Goal: Transaction & Acquisition: Purchase product/service

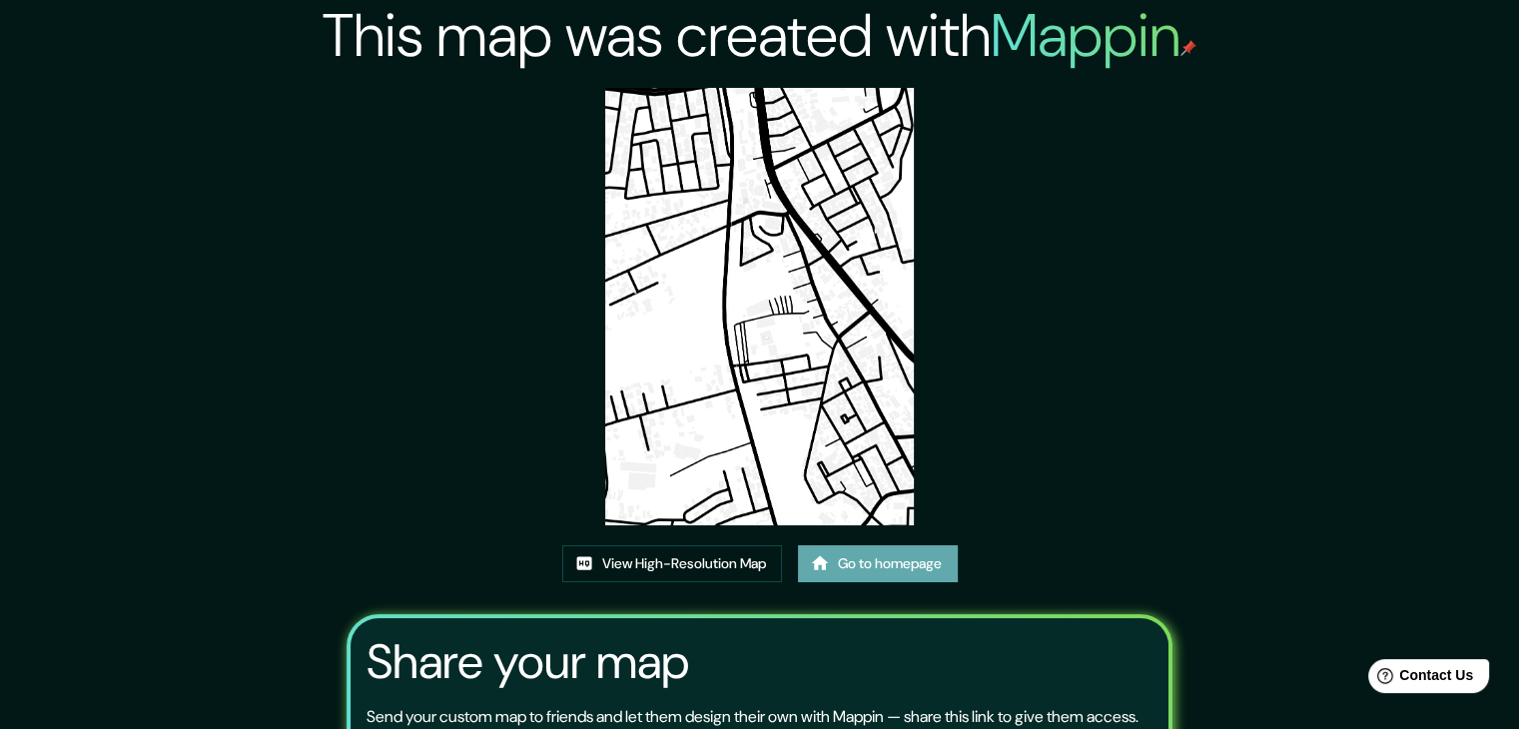
click at [871, 561] on link "Go to homepage" at bounding box center [878, 563] width 160 height 37
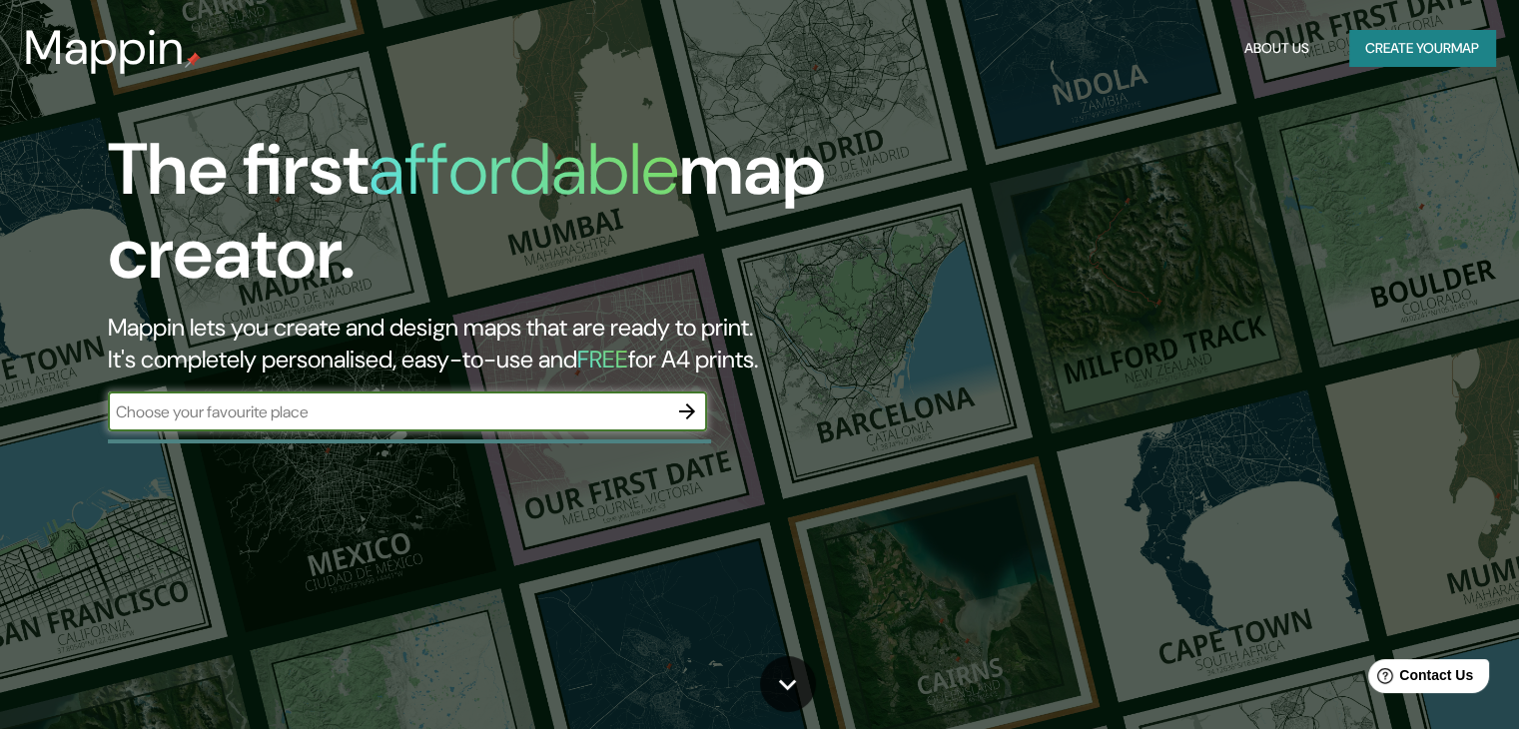
click at [495, 416] on input "text" at bounding box center [387, 411] width 559 height 23
type input "challapampa"
click at [691, 412] on icon "button" at bounding box center [687, 411] width 16 height 16
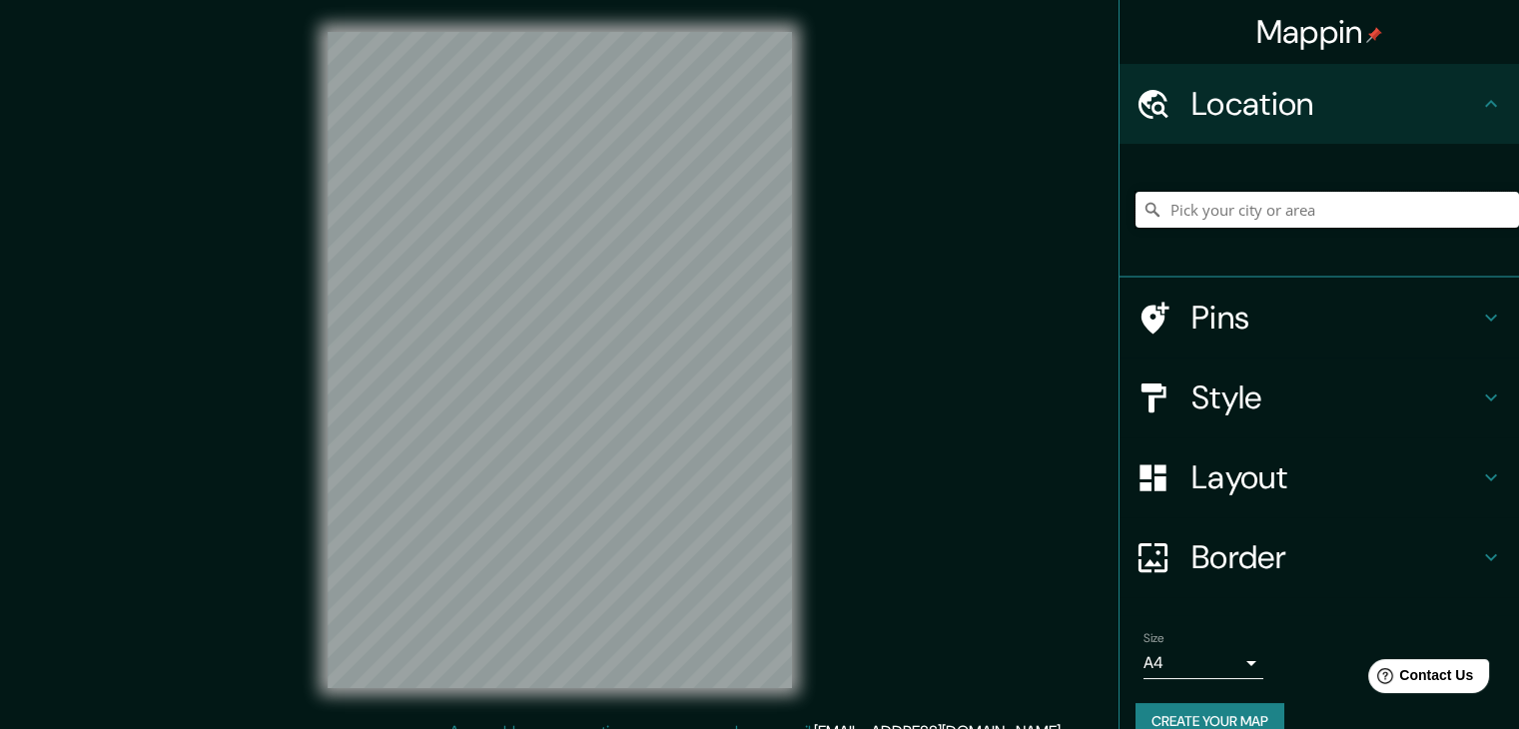
click at [1202, 197] on input "Pick your city or area" at bounding box center [1326, 210] width 383 height 36
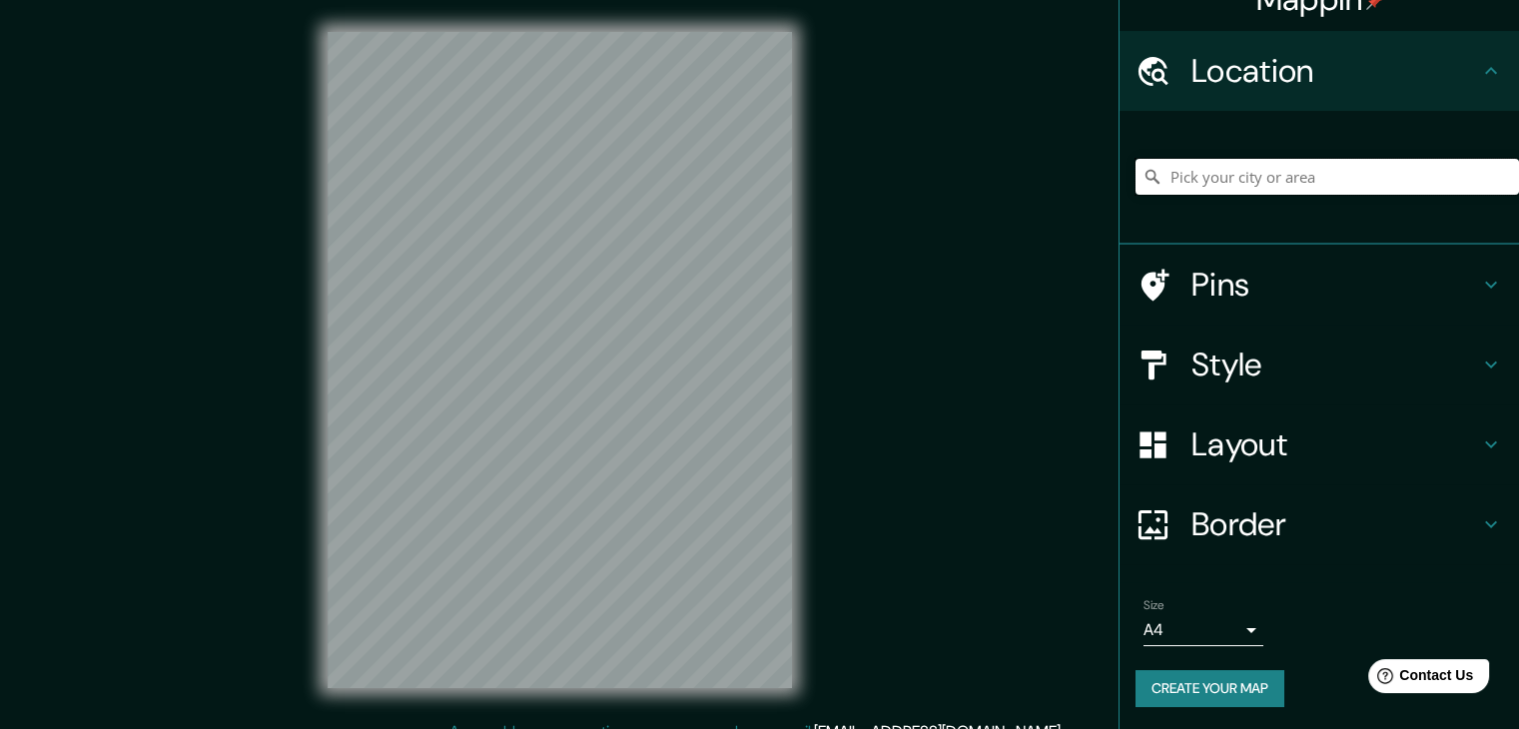
scroll to position [34, 0]
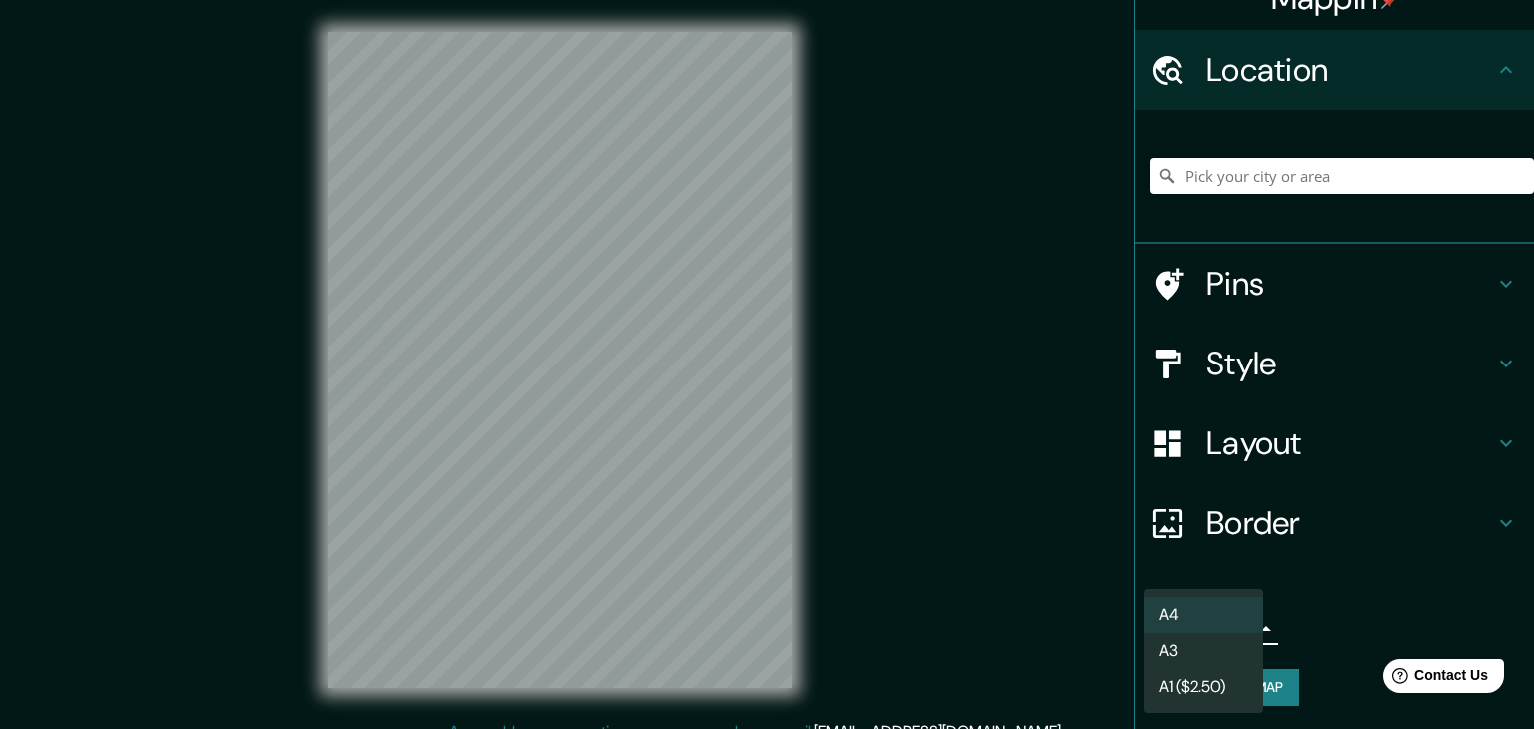
click at [1241, 628] on body "Mappin Location Pins Style Layout Border Choose a border. Hint : you can make l…" at bounding box center [767, 364] width 1534 height 729
click at [1228, 660] on li "A3" at bounding box center [1203, 651] width 120 height 36
type input "a4"
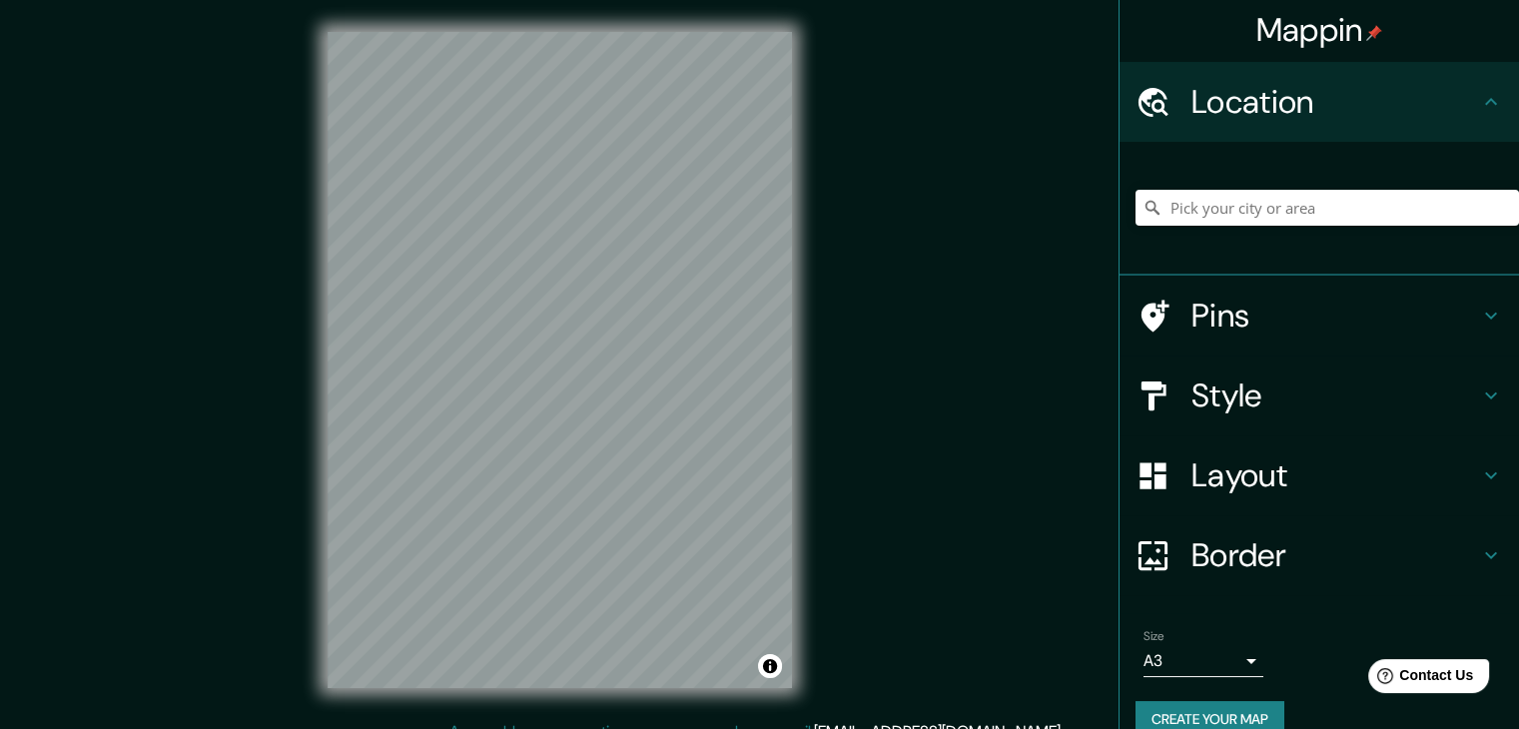
scroll to position [0, 0]
